Goal: Information Seeking & Learning: Learn about a topic

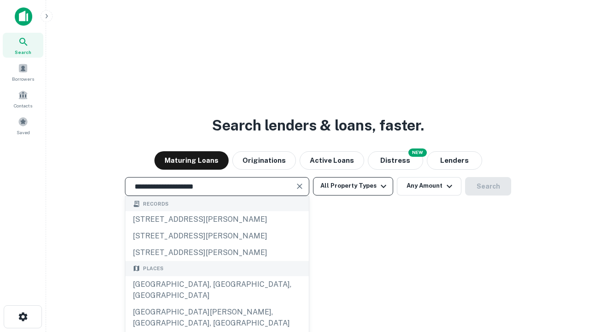
type input "**********"
click at [353, 186] on button "All Property Types" at bounding box center [353, 186] width 80 height 18
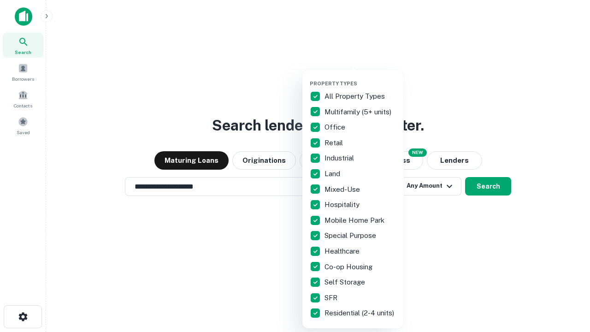
click at [361, 77] on button "button" at bounding box center [360, 77] width 101 height 0
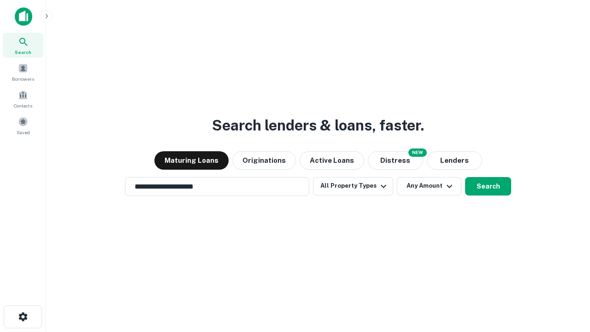
scroll to position [14, 0]
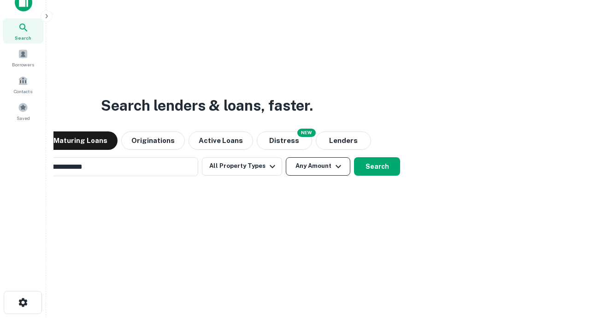
click at [286, 157] on button "Any Amount" at bounding box center [318, 166] width 65 height 18
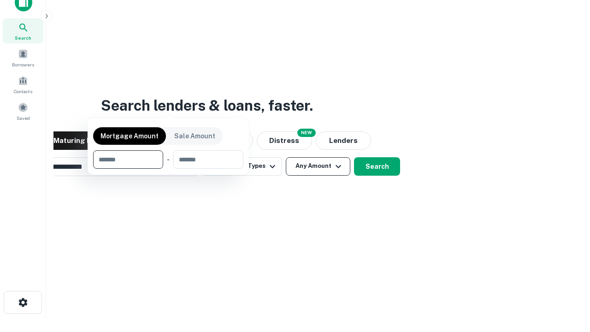
scroll to position [15, 0]
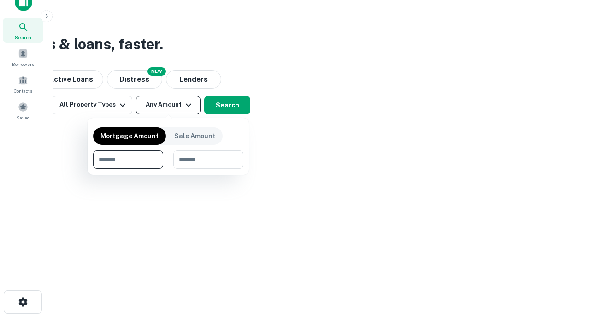
type input "*******"
click at [168, 169] on button "button" at bounding box center [168, 169] width 150 height 0
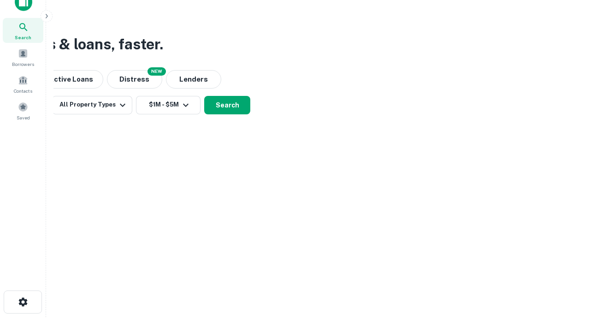
scroll to position [14, 0]
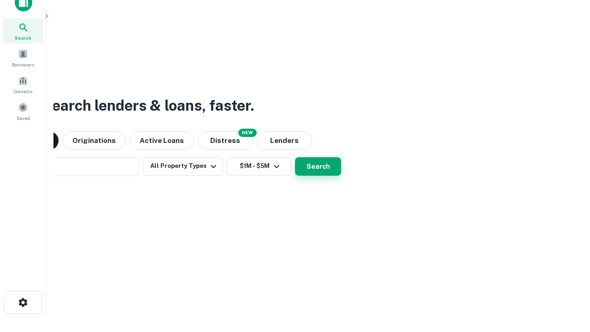
click at [295, 157] on button "Search" at bounding box center [318, 166] width 46 height 18
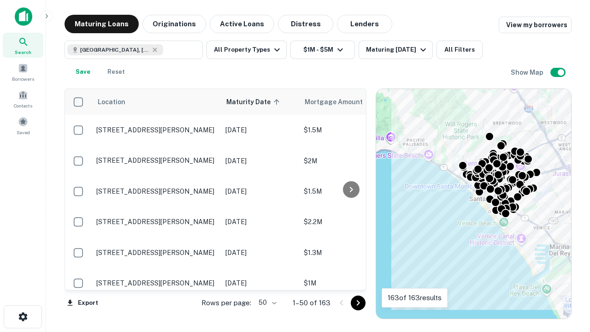
click at [266, 303] on body "Search Borrowers Contacts Saved Maturing Loans Originations Active Loans Distre…" at bounding box center [295, 166] width 590 height 332
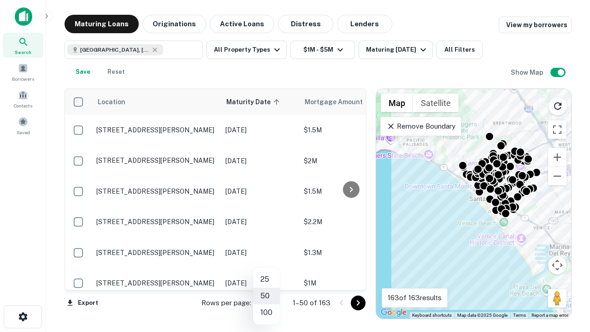
click at [267, 280] on li "25" at bounding box center [266, 279] width 27 height 17
